Goal: Task Accomplishment & Management: Manage account settings

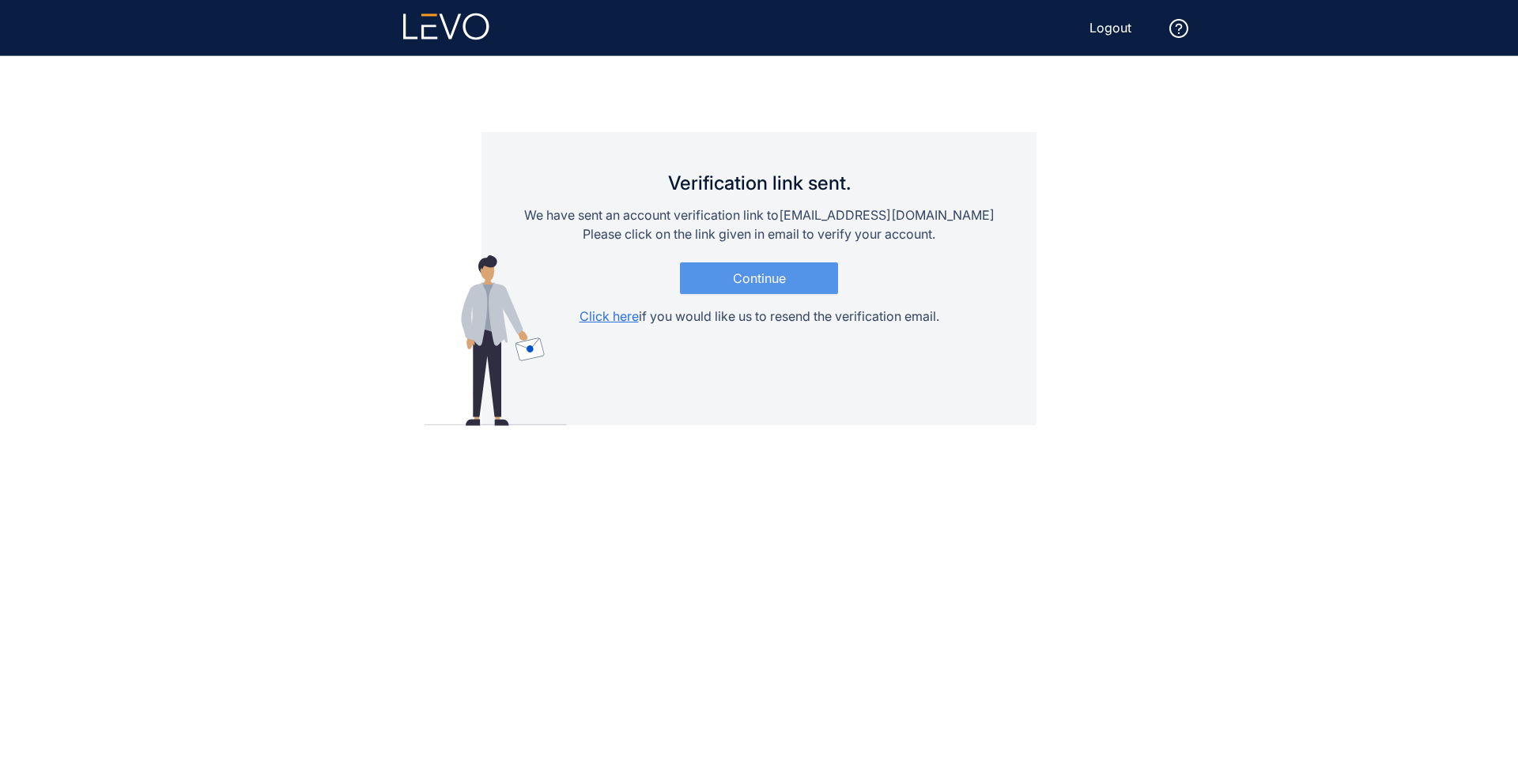
click at [785, 287] on button "Continue" at bounding box center [759, 279] width 158 height 32
click at [755, 273] on span "Continue" at bounding box center [759, 279] width 53 height 14
click at [1126, 29] on span "Logout" at bounding box center [1110, 27] width 42 height 14
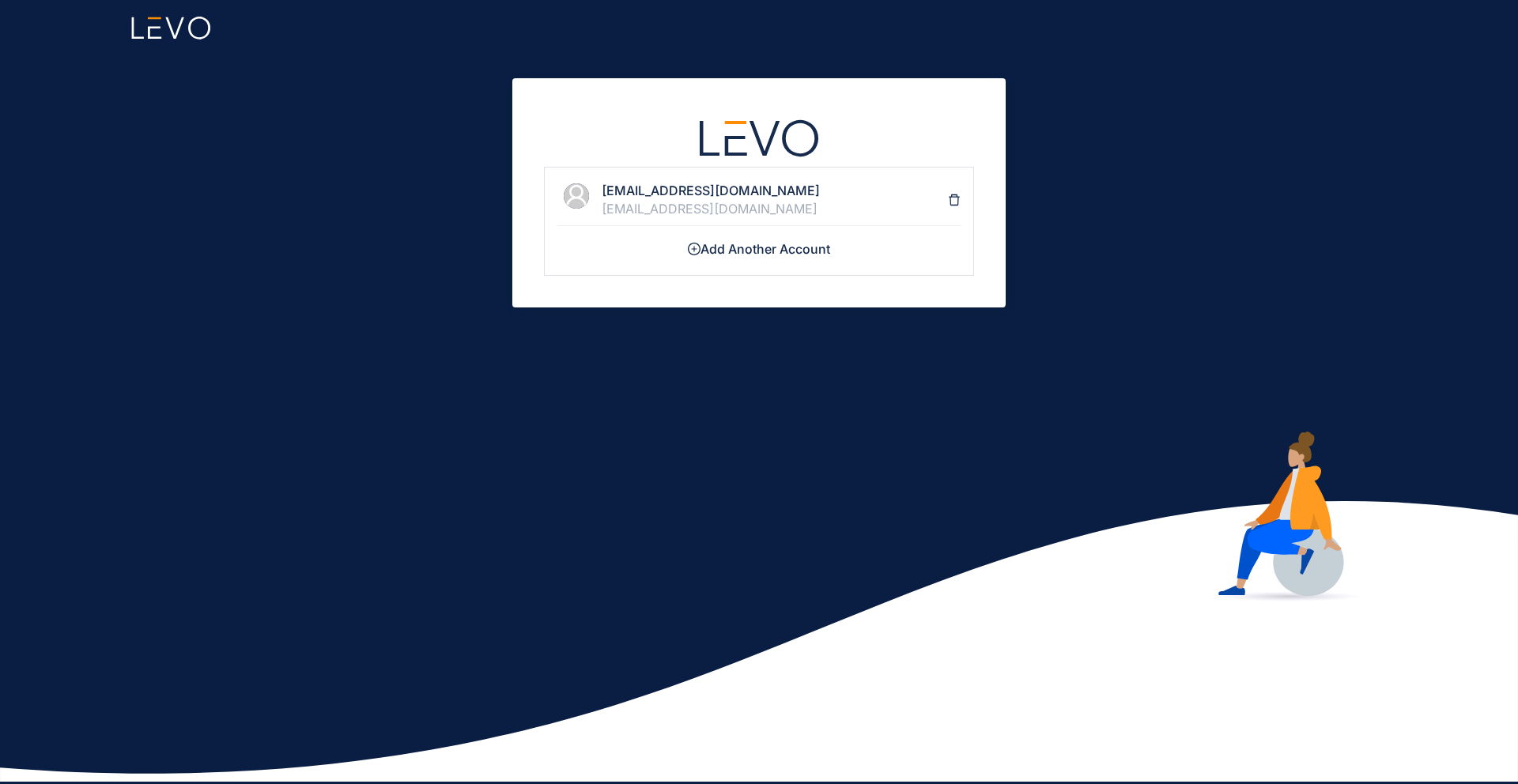
click at [946, 196] on h4 "[EMAIL_ADDRESS][DOMAIN_NAME]" at bounding box center [774, 190] width 347 height 14
